Goal: Find specific page/section: Find specific page/section

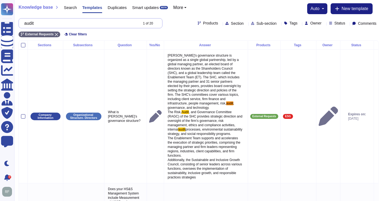
click at [41, 27] on input "audit" at bounding box center [80, 24] width 117 height 10
click at [41, 26] on input "audit" at bounding box center [80, 24] width 117 height 10
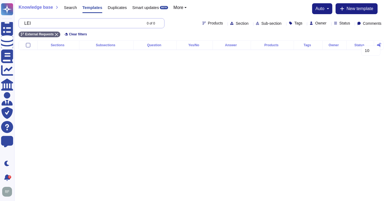
click at [44, 25] on input "LEI" at bounding box center [82, 24] width 120 height 10
click at [55, 33] on icon at bounding box center [56, 34] width 3 height 3
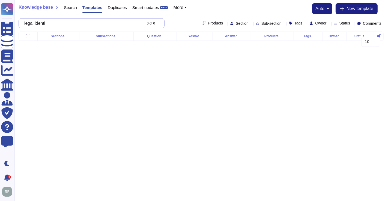
click at [42, 24] on input "legal identi" at bounding box center [82, 24] width 120 height 10
click at [42, 22] on input "Legal Entity Identifier" at bounding box center [82, 24] width 120 height 10
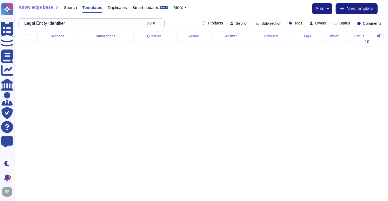
click at [42, 22] on input "Legal Entity Identifier" at bounding box center [82, 24] width 120 height 10
type input "Legal Entity Identifier"
